Goal: Transaction & Acquisition: Purchase product/service

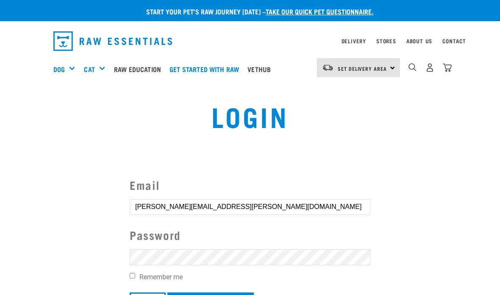
click at [322, 202] on input "nealon.samantha@gmail.com" at bounding box center [250, 206] width 241 height 15
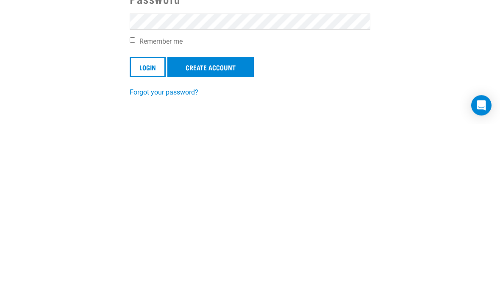
click at [148, 228] on input "Login" at bounding box center [148, 238] width 36 height 20
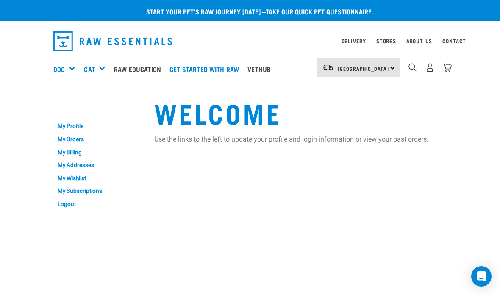
click at [0, 0] on div "Bones" at bounding box center [0, 0] width 0 height 0
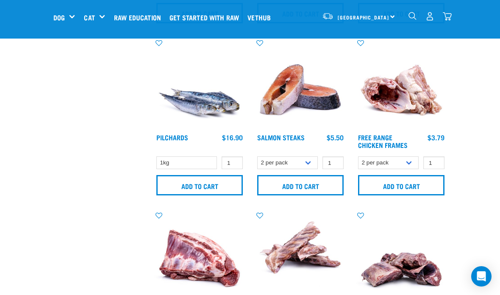
scroll to position [368, 0]
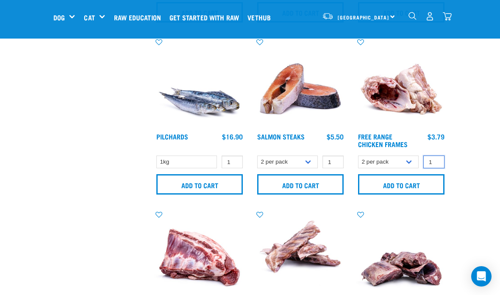
click at [434, 167] on input "1" at bounding box center [434, 162] width 21 height 13
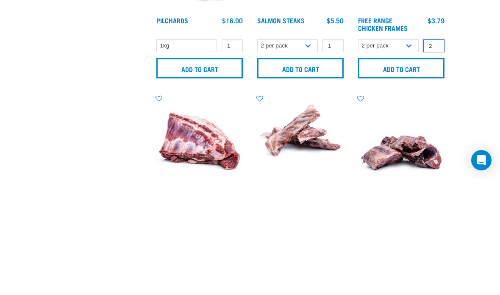
type input "2"
click at [436, 174] on input "Add to cart" at bounding box center [401, 184] width 87 height 20
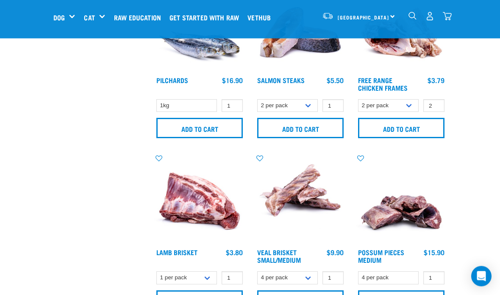
scroll to position [422, 0]
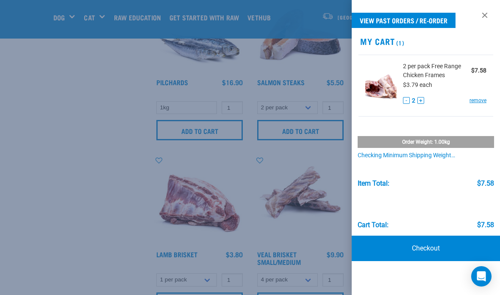
click at [291, 211] on div at bounding box center [250, 147] width 500 height 295
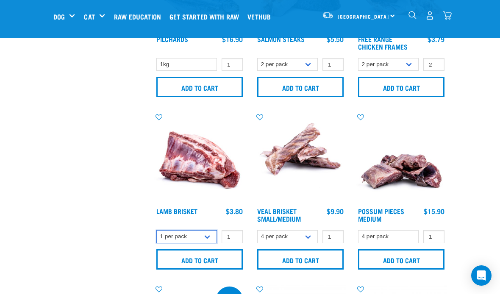
click at [203, 234] on select "1 per pack 4 per pack" at bounding box center [186, 237] width 61 height 13
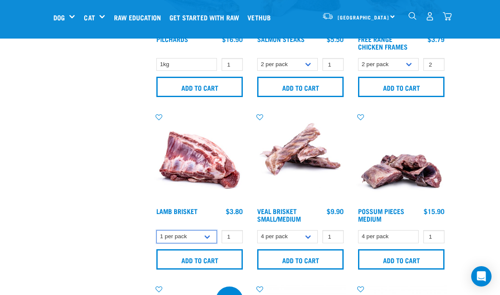
select select "813"
click at [228, 268] on input "Add to cart" at bounding box center [199, 259] width 87 height 20
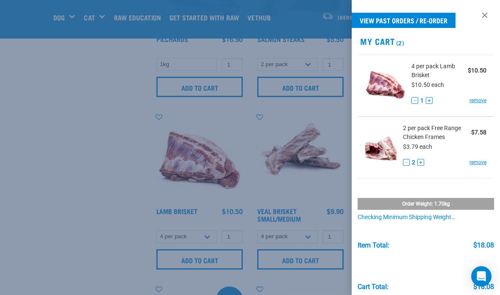
click at [269, 204] on div at bounding box center [250, 147] width 500 height 295
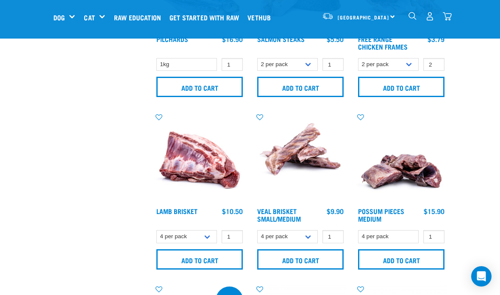
click at [285, 265] on input "Add to cart" at bounding box center [300, 259] width 87 height 20
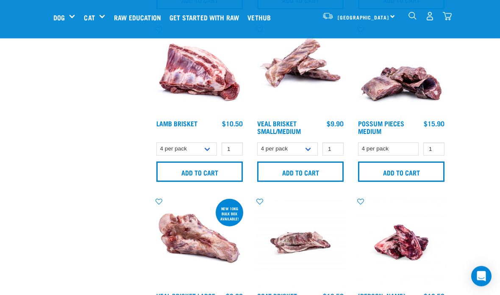
scroll to position [554, 0]
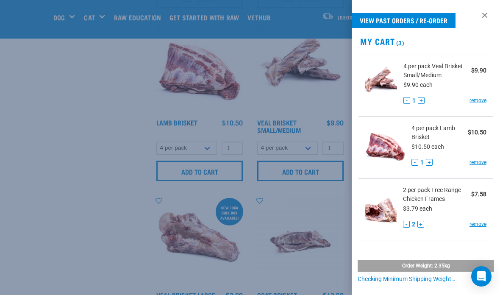
click at [260, 253] on div at bounding box center [250, 147] width 500 height 295
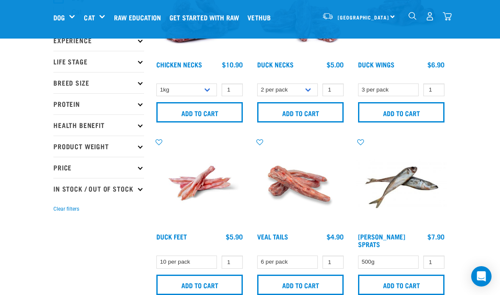
scroll to position [0, 0]
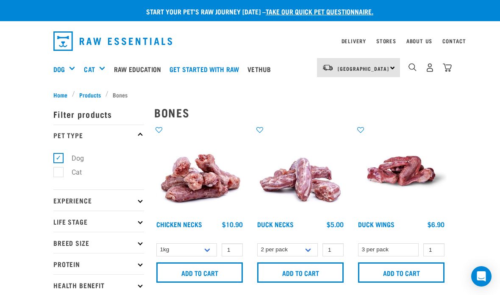
click at [0, 0] on div "Green Tripe" at bounding box center [0, 0] width 0 height 0
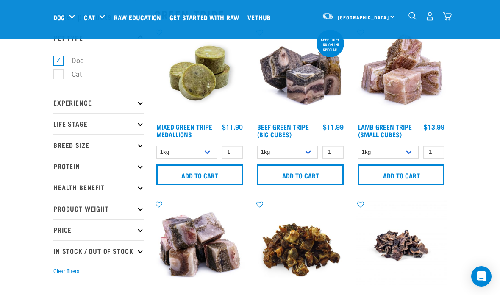
scroll to position [41, 0]
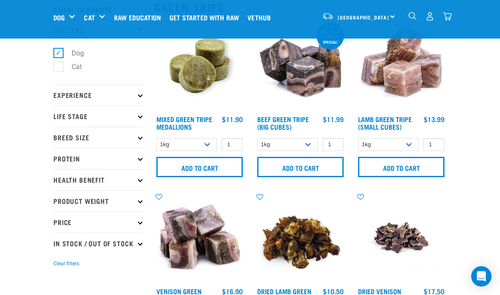
click at [424, 171] on input "Add to cart" at bounding box center [401, 167] width 87 height 20
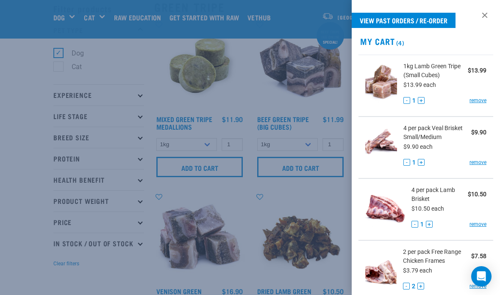
click at [314, 253] on div at bounding box center [250, 147] width 500 height 295
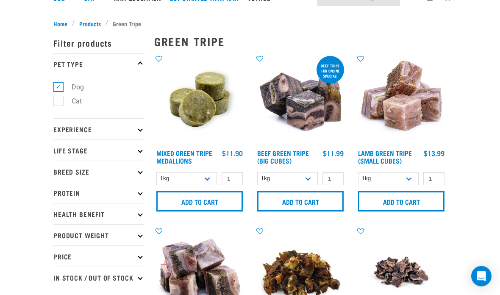
scroll to position [0, 0]
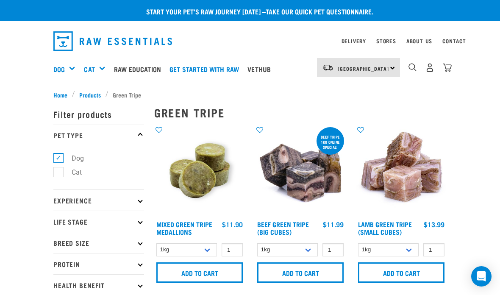
click at [0, 0] on div "Mixes & Minces" at bounding box center [0, 0] width 0 height 0
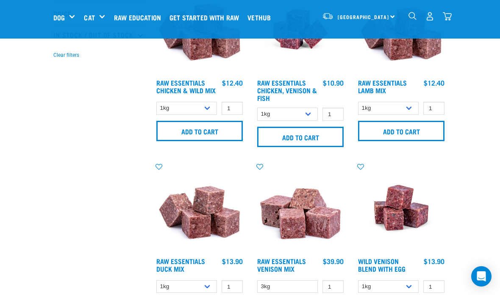
scroll to position [257, 0]
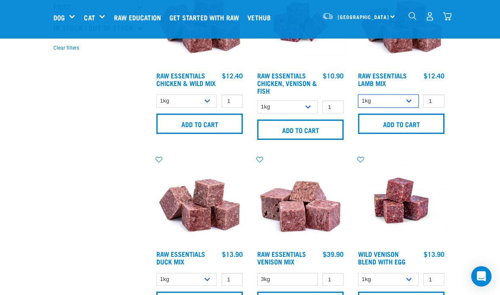
click at [403, 102] on select "1kg 3kg Bulk (10kg)" at bounding box center [388, 101] width 61 height 13
select select "24"
click at [416, 131] on input "Add to cart" at bounding box center [401, 124] width 87 height 20
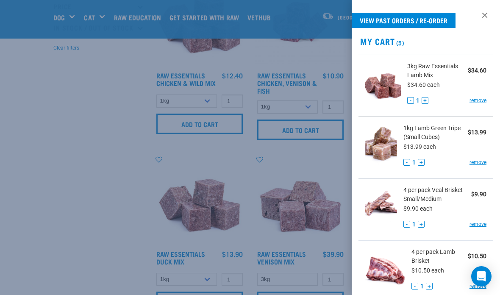
click at [109, 147] on div at bounding box center [250, 147] width 500 height 295
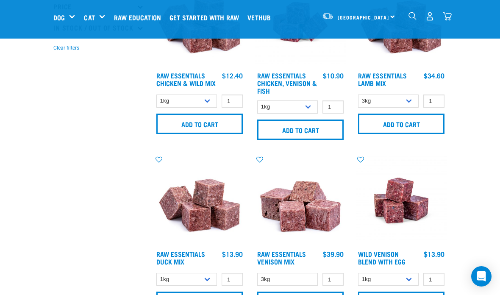
click at [0, 0] on div "Treats" at bounding box center [0, 0] width 0 height 0
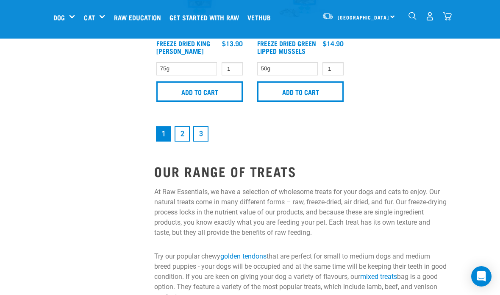
scroll to position [1846, 0]
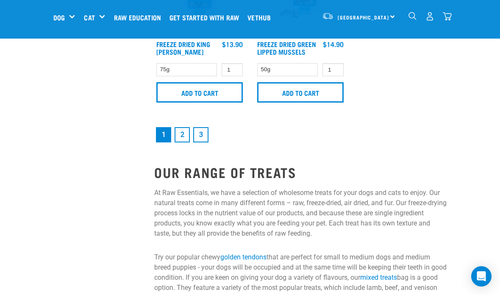
click at [186, 142] on link "2" at bounding box center [182, 134] width 15 height 15
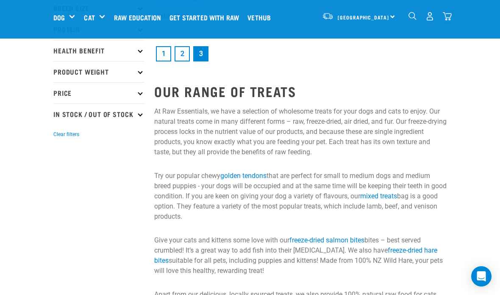
scroll to position [169, 0]
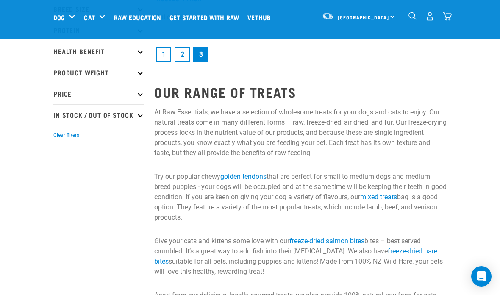
click at [184, 60] on link "2" at bounding box center [182, 54] width 15 height 15
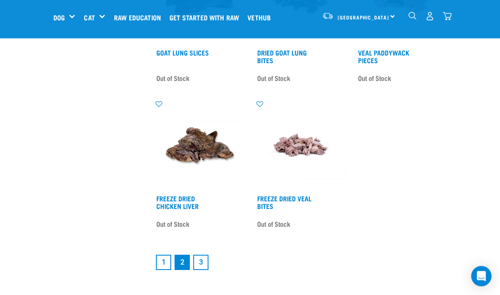
scroll to position [1660, 0]
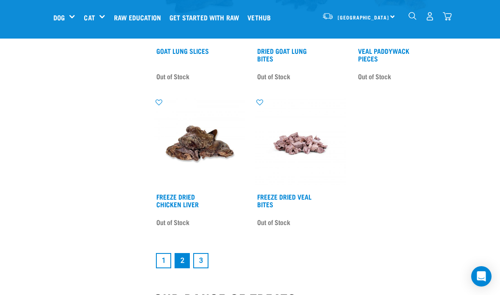
click at [160, 263] on link "1" at bounding box center [163, 260] width 15 height 15
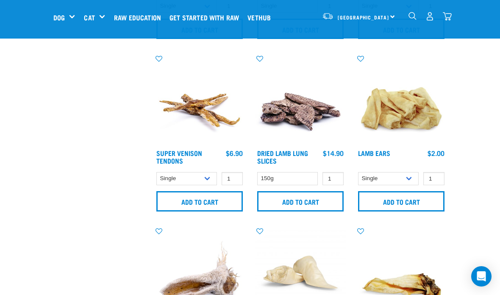
scroll to position [696, 0]
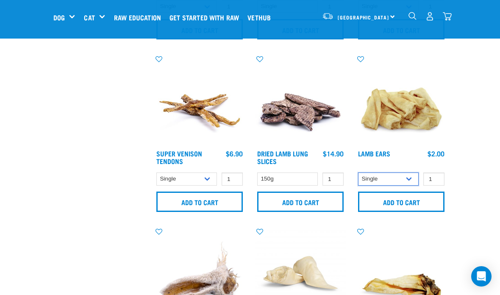
click at [407, 182] on select "Single 10 per pack 1kg" at bounding box center [388, 179] width 61 height 13
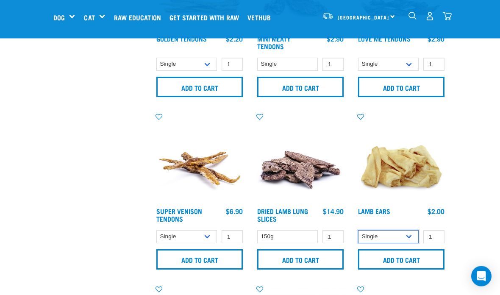
scroll to position [638, 0]
click at [391, 239] on select "Single 10 per pack 1kg" at bounding box center [388, 236] width 61 height 13
select select "800"
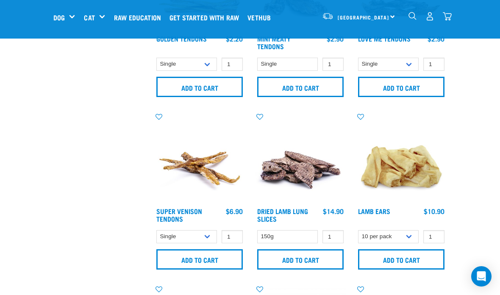
click at [411, 263] on input "Add to cart" at bounding box center [401, 259] width 87 height 20
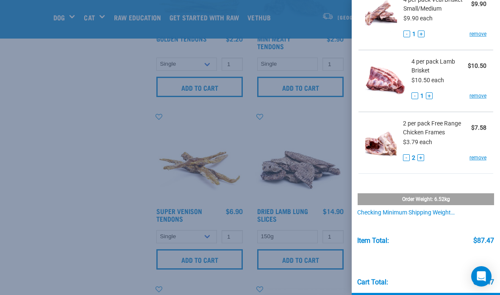
scroll to position [251, 0]
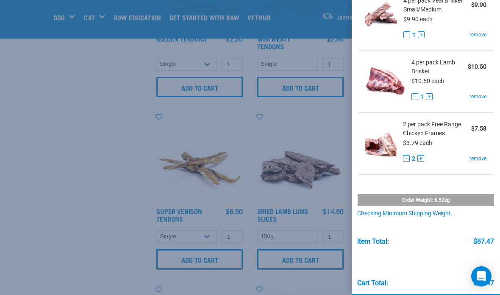
click at [431, 222] on div "Order weight: 6.52kg Checking minimum shipping weight… Item Total: $87.47 Cart …" at bounding box center [426, 235] width 148 height 106
click at [427, 215] on div "Checking minimum shipping weight…" at bounding box center [426, 213] width 137 height 7
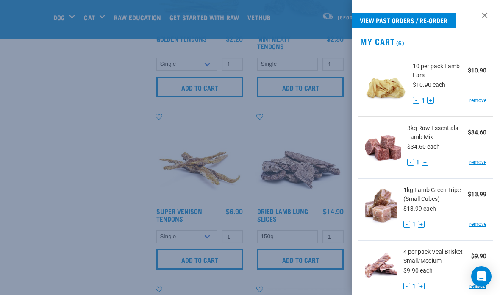
scroll to position [0, 0]
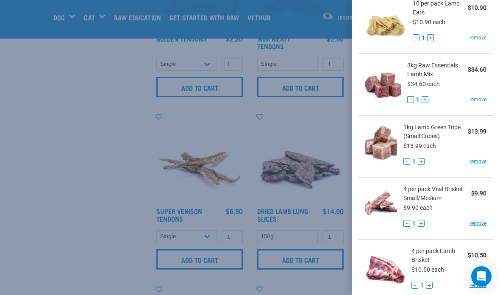
click at [133, 217] on div at bounding box center [250, 147] width 500 height 295
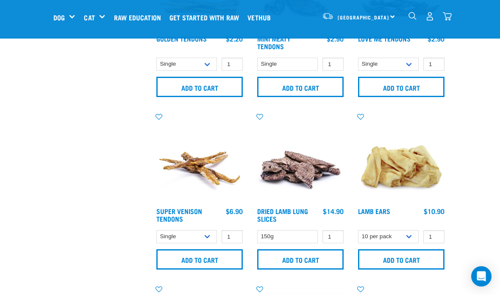
click at [0, 0] on div "Bone Broth" at bounding box center [0, 0] width 0 height 0
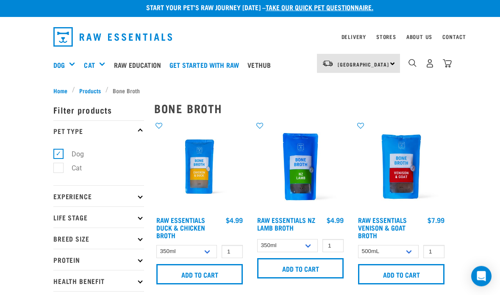
scroll to position [4, 0]
click at [188, 274] on input "Add to cart" at bounding box center [199, 274] width 87 height 20
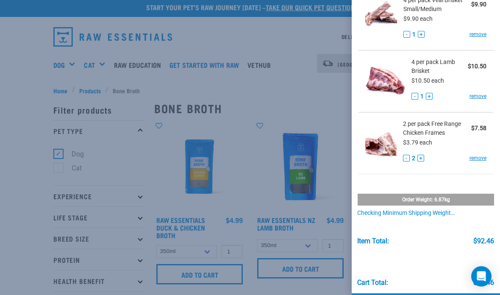
scroll to position [313, 0]
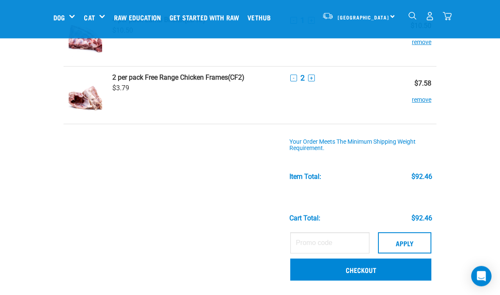
scroll to position [367, 0]
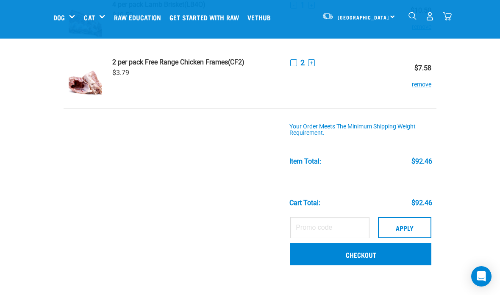
click at [355, 256] on link "Checkout" at bounding box center [360, 254] width 141 height 22
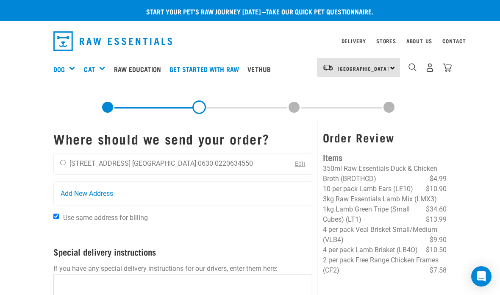
click at [265, 166] on div "[PERSON_NAME] [STREET_ADDRESS] [GEOGRAPHIC_DATA] 0630 0220634550 Edit" at bounding box center [182, 164] width 259 height 22
click at [66, 165] on input "radio" at bounding box center [63, 163] width 6 height 6
radio input "true"
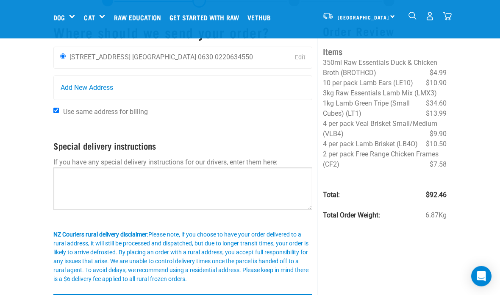
scroll to position [48, 0]
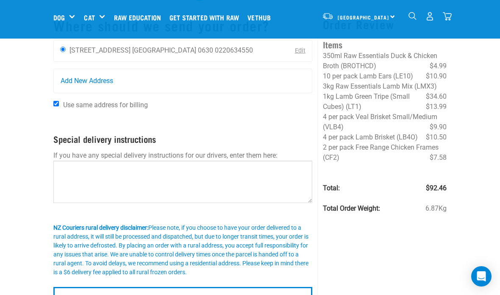
click at [266, 295] on input "Confirm addresses" at bounding box center [182, 297] width 259 height 20
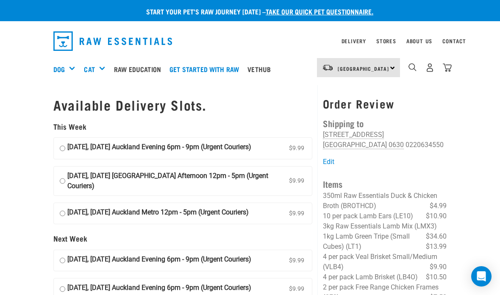
click at [65, 146] on input "[DATE], [DATE] Auckland Evening 6pm - 9pm (Urgent Couriers) $9.99" at bounding box center [63, 148] width 6 height 13
radio input "true"
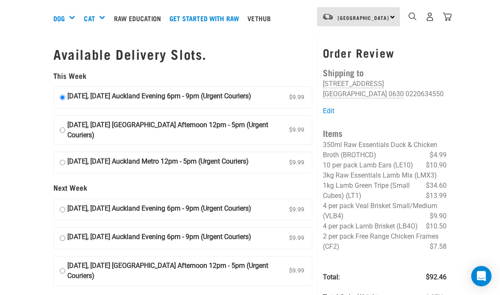
scroll to position [53, 0]
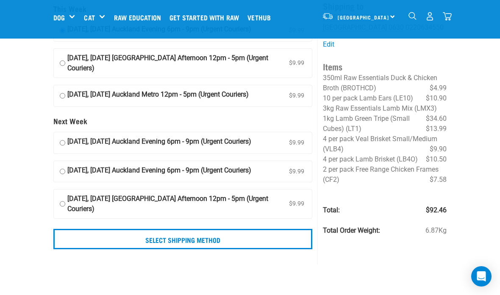
click at [75, 237] on input "Select Shipping Method" at bounding box center [182, 239] width 259 height 20
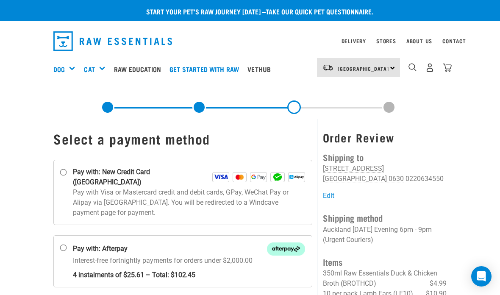
click at [61, 176] on input "Pay with: New Credit Card ([GEOGRAPHIC_DATA])" at bounding box center [63, 172] width 7 height 7
radio input "true"
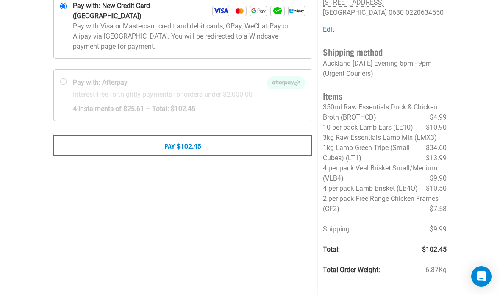
scroll to position [172, 0]
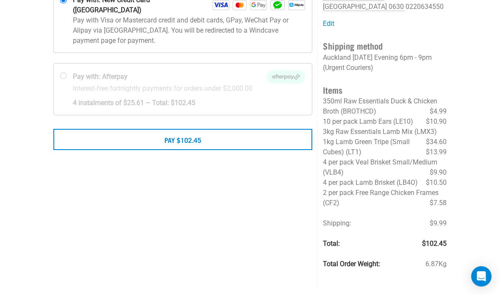
click at [266, 140] on button "Pay $102.45" at bounding box center [182, 139] width 259 height 21
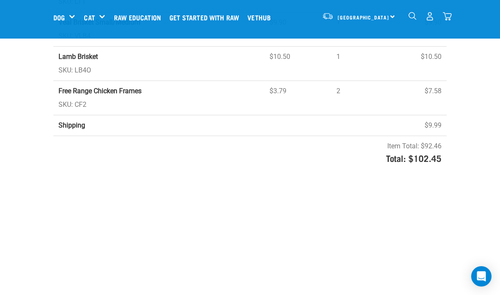
scroll to position [366, 0]
